Goal: Navigation & Orientation: Understand site structure

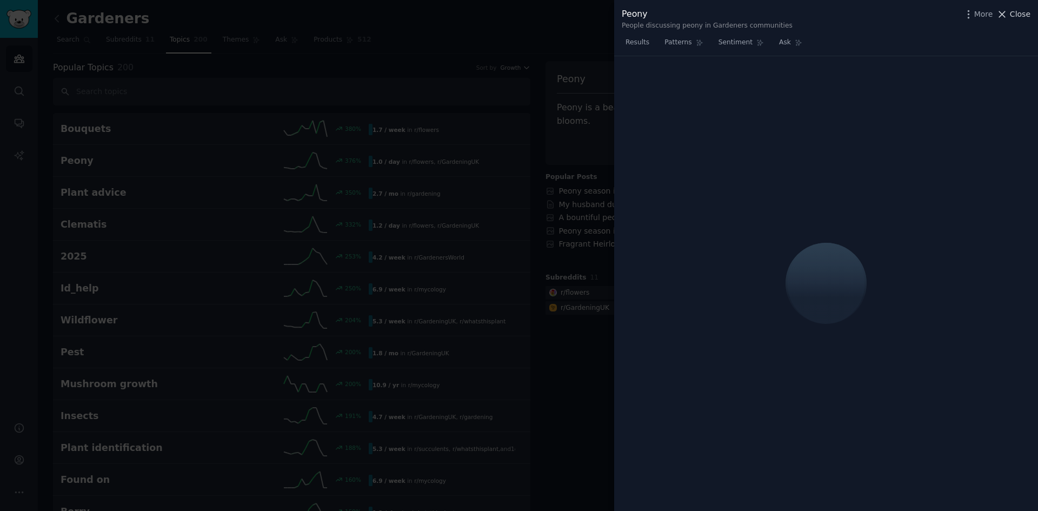
click at [1014, 17] on span "Close" at bounding box center [1020, 14] width 21 height 11
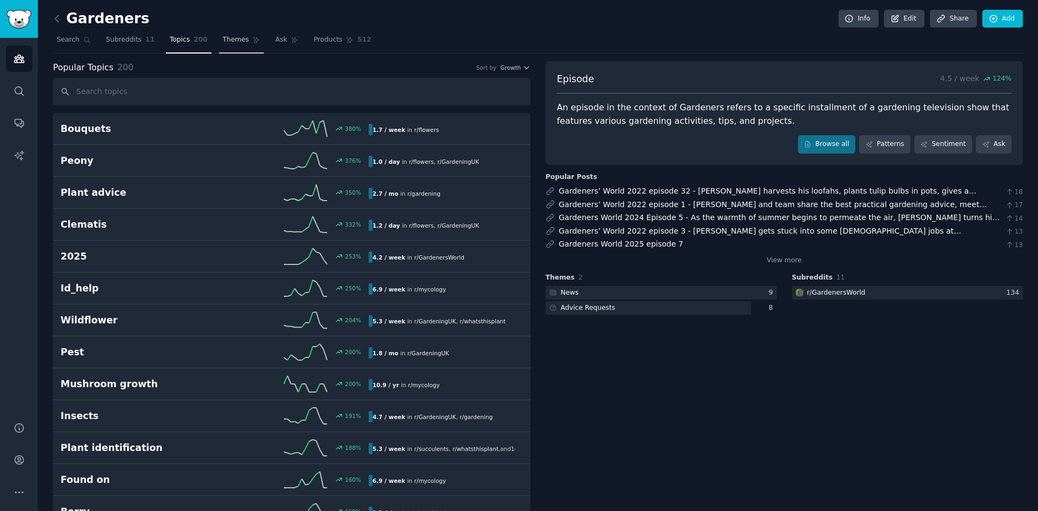
click at [219, 41] on link "Themes" at bounding box center [241, 42] width 45 height 22
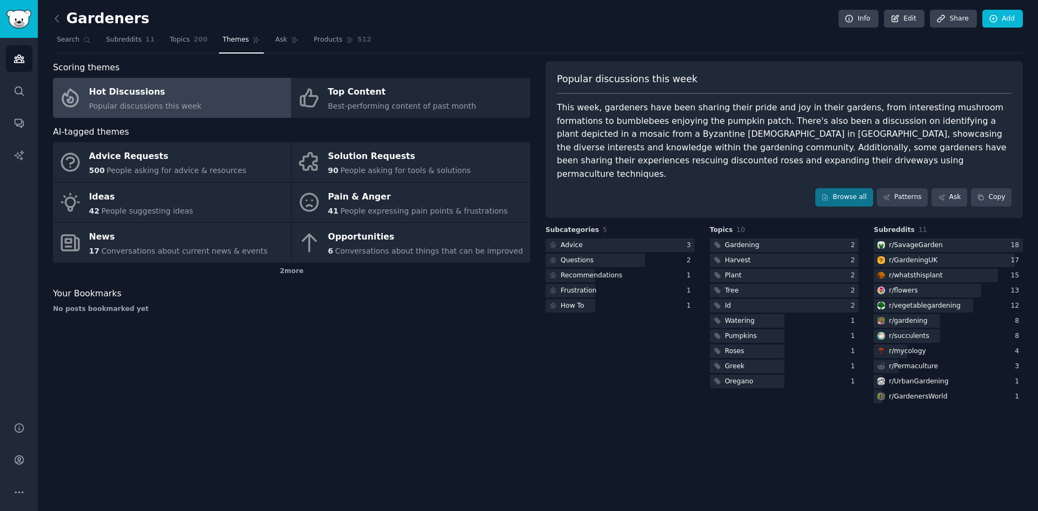
click at [470, 345] on div "Scoring themes Hot Discussions Popular discussions this week Top Content Best-p…" at bounding box center [291, 233] width 477 height 344
click at [275, 36] on span "Ask" at bounding box center [281, 40] width 12 height 10
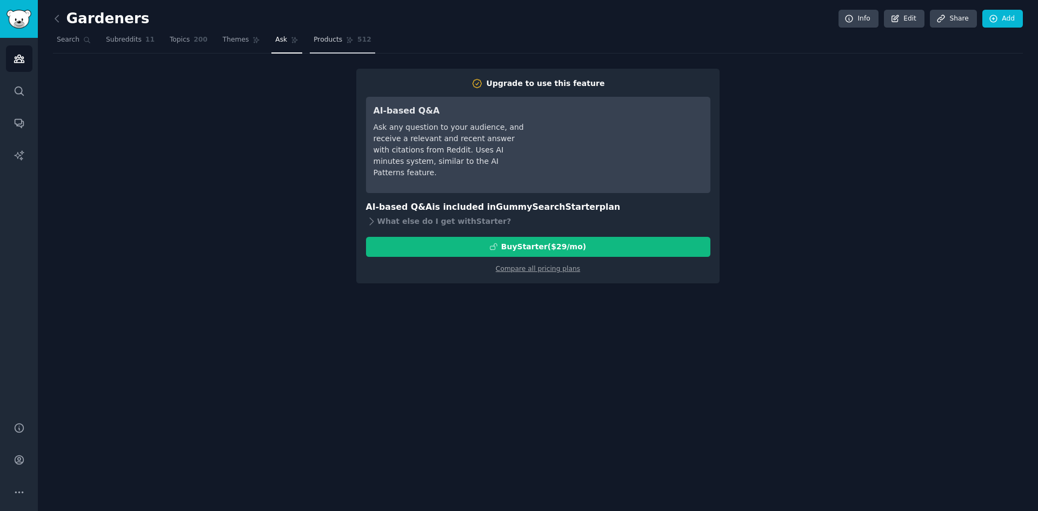
click at [314, 38] on span "Products" at bounding box center [328, 40] width 29 height 10
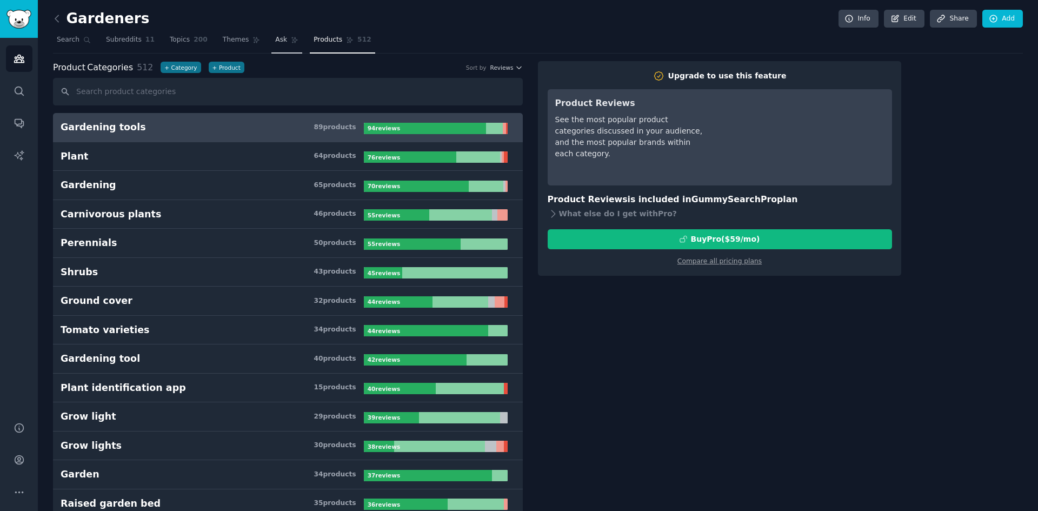
click at [291, 42] on icon at bounding box center [295, 40] width 8 height 8
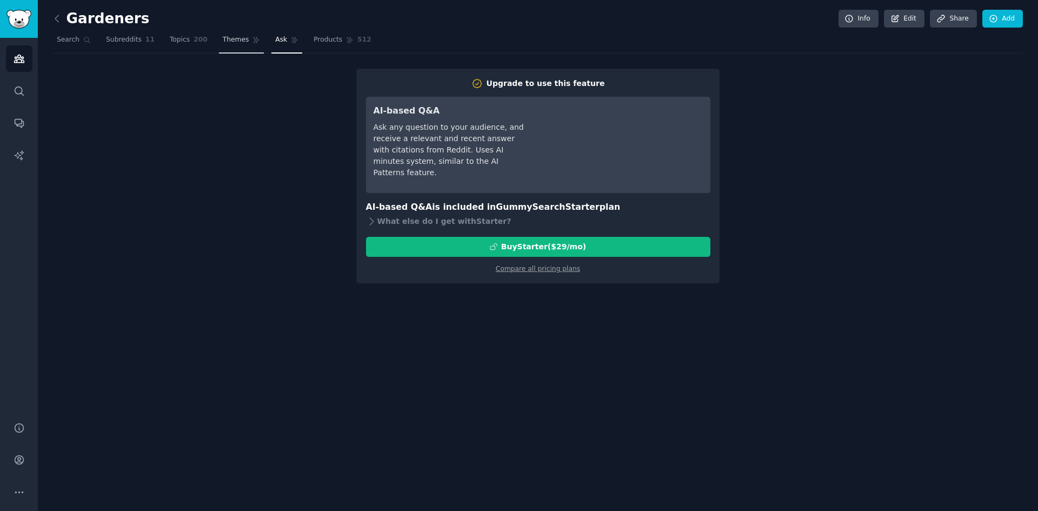
click at [223, 42] on span "Themes" at bounding box center [236, 40] width 26 height 10
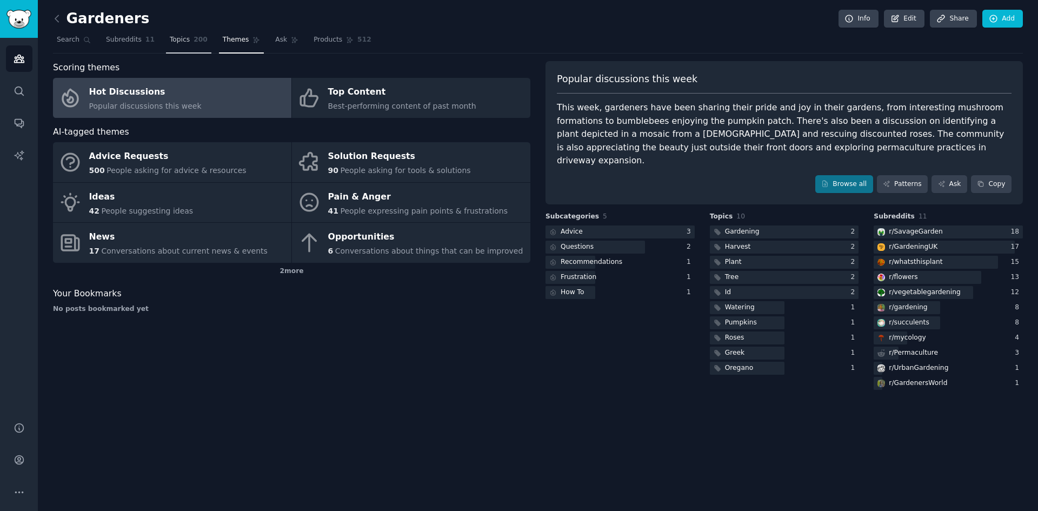
click at [182, 43] on link "Topics 200" at bounding box center [188, 42] width 45 height 22
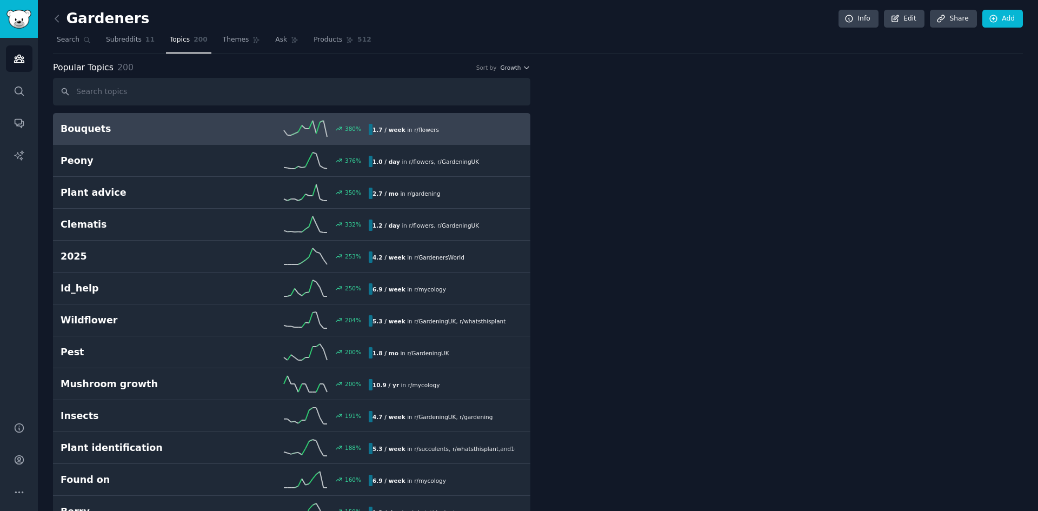
click at [175, 44] on link "Topics 200" at bounding box center [188, 42] width 45 height 22
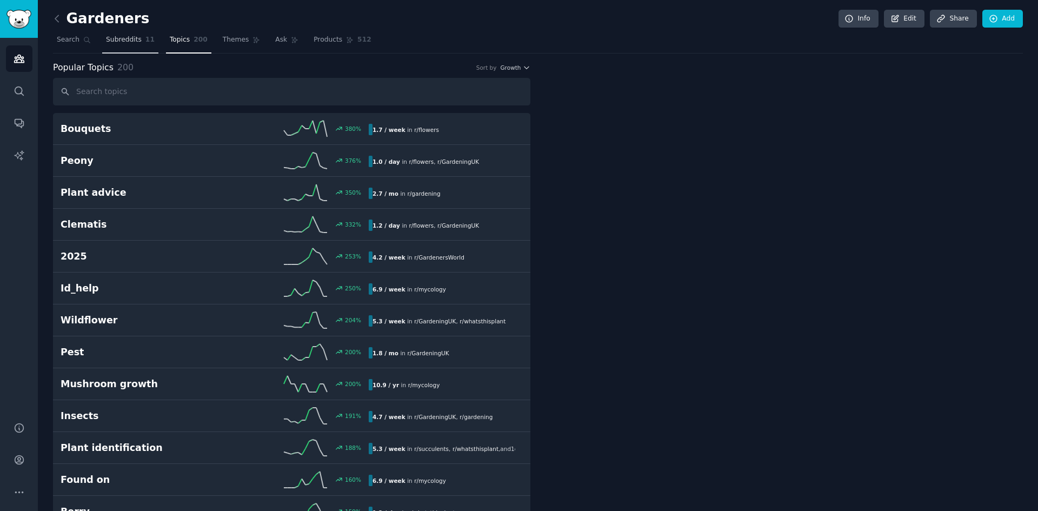
click at [128, 40] on span "Subreddits" at bounding box center [124, 40] width 36 height 10
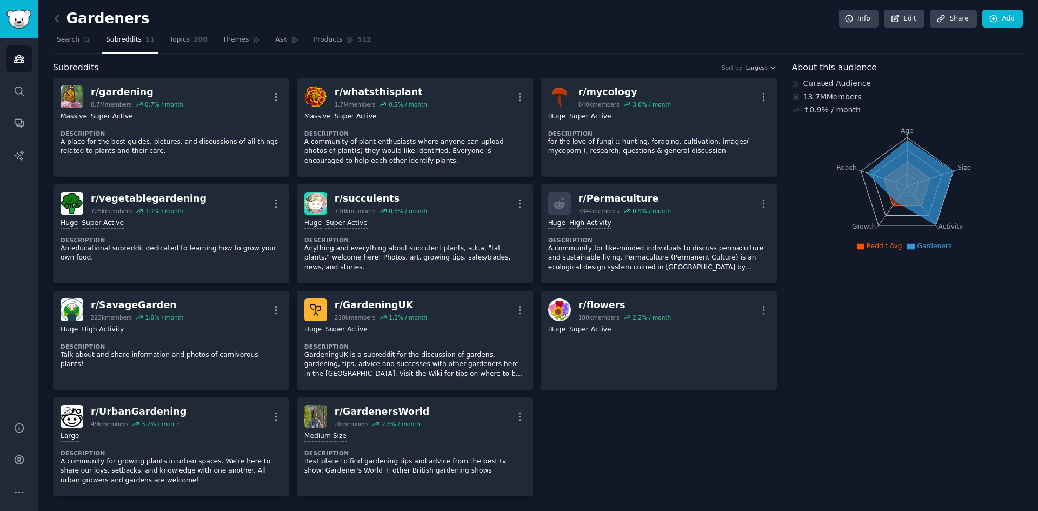
click at [640, 461] on div "r/ gardening 8.7M members 0.7 % / month More Massive Super Active Description A…" at bounding box center [415, 287] width 724 height 418
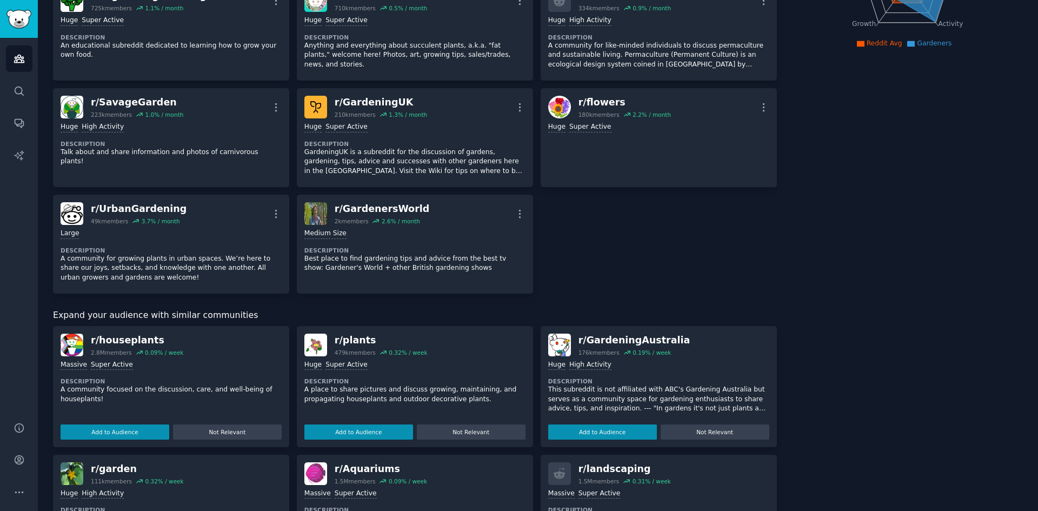
scroll to position [216, 0]
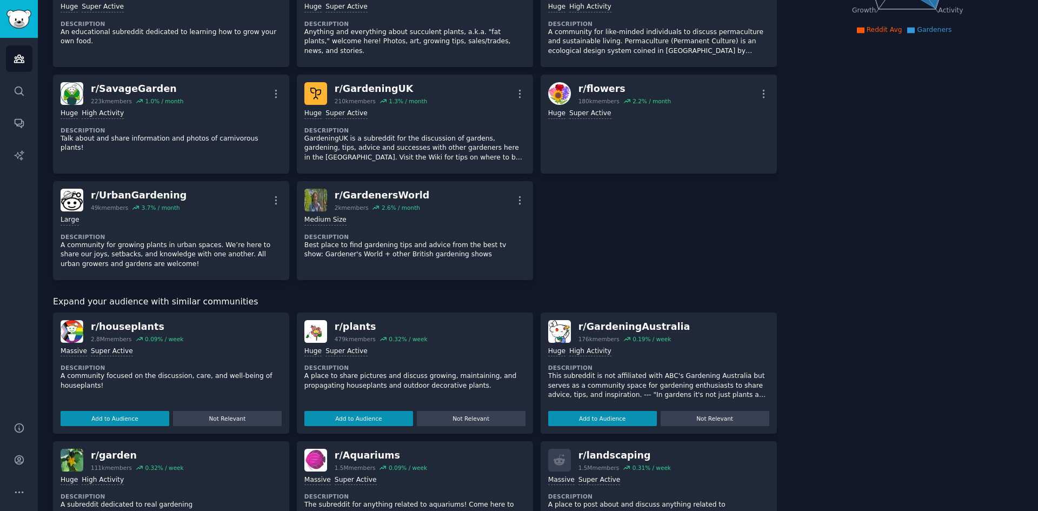
click at [587, 259] on div "r/ gardening 8.7M members 0.7 % / month More Massive Super Active Description A…" at bounding box center [415, 71] width 724 height 418
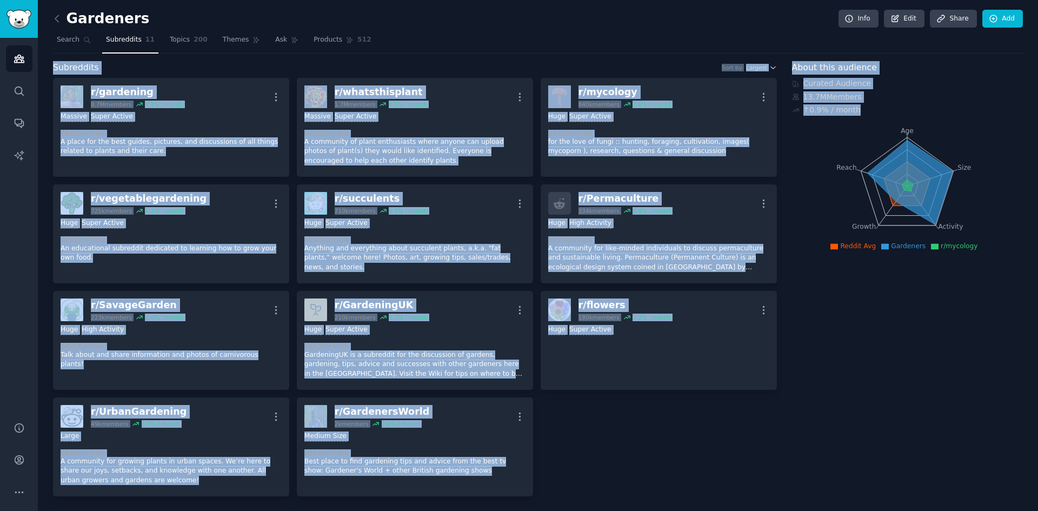
drag, startPoint x: 801, startPoint y: 154, endPoint x: 489, endPoint y: 37, distance: 332.9
click at [484, 48] on nav "Search Subreddits 11 Topics 200 Themes Ask Products 512" at bounding box center [538, 42] width 970 height 22
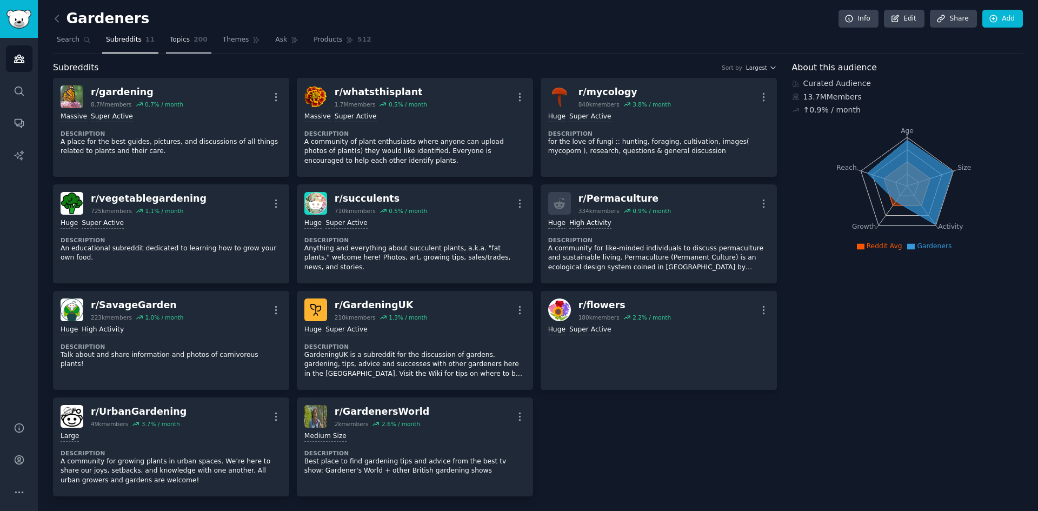
click at [170, 43] on span "Topics" at bounding box center [180, 40] width 20 height 10
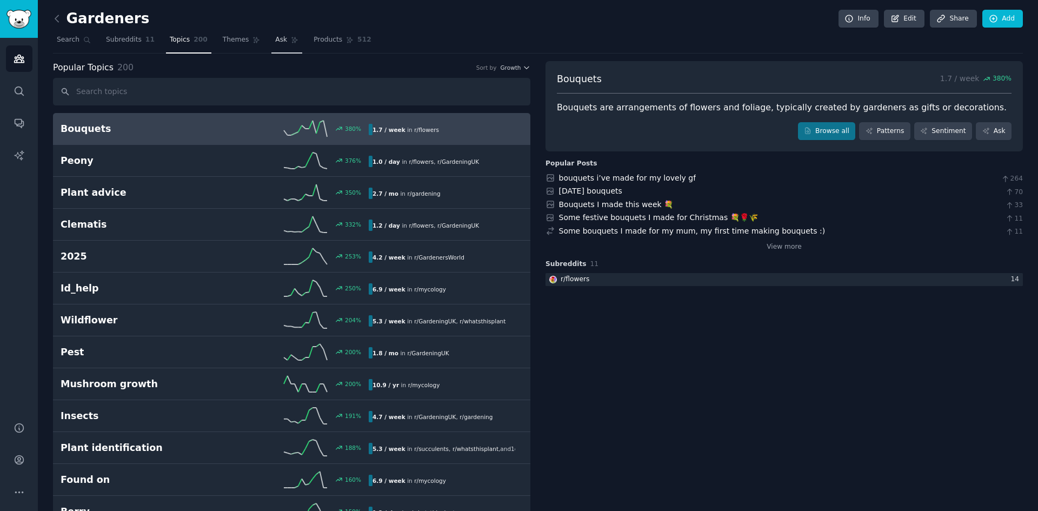
click at [275, 43] on span "Ask" at bounding box center [281, 40] width 12 height 10
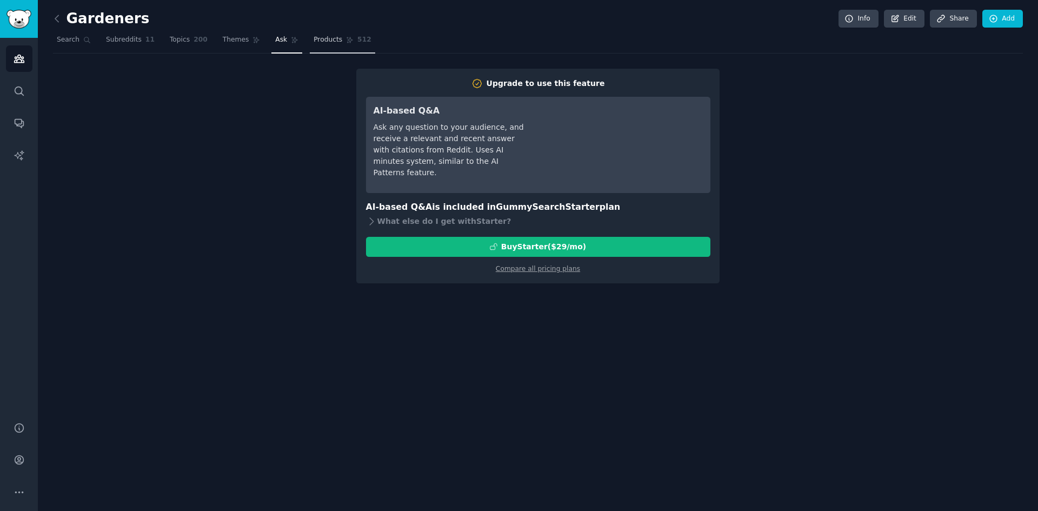
click at [323, 46] on link "Products 512" at bounding box center [342, 42] width 65 height 22
